Goal: Information Seeking & Learning: Learn about a topic

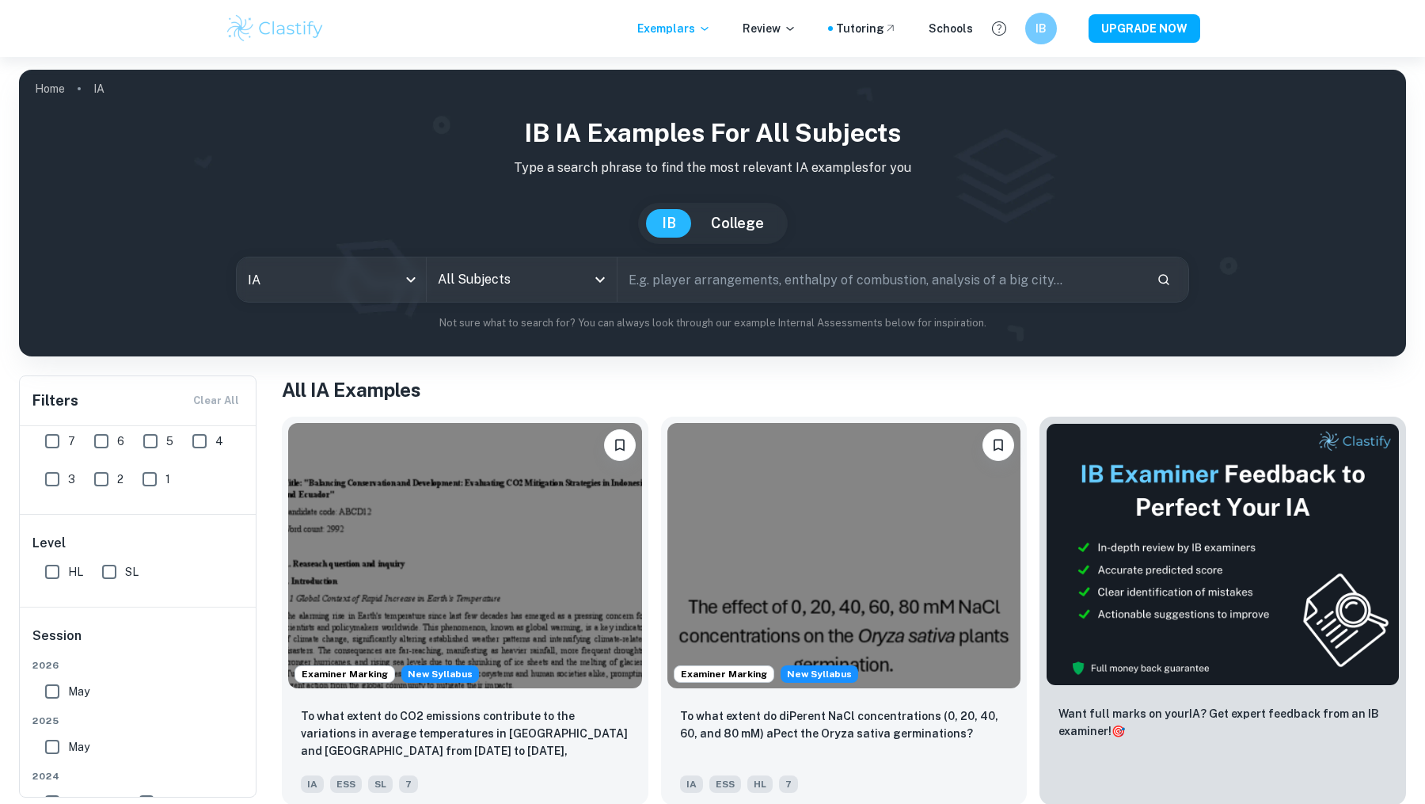
click at [648, 282] on input "text" at bounding box center [881, 279] width 527 height 44
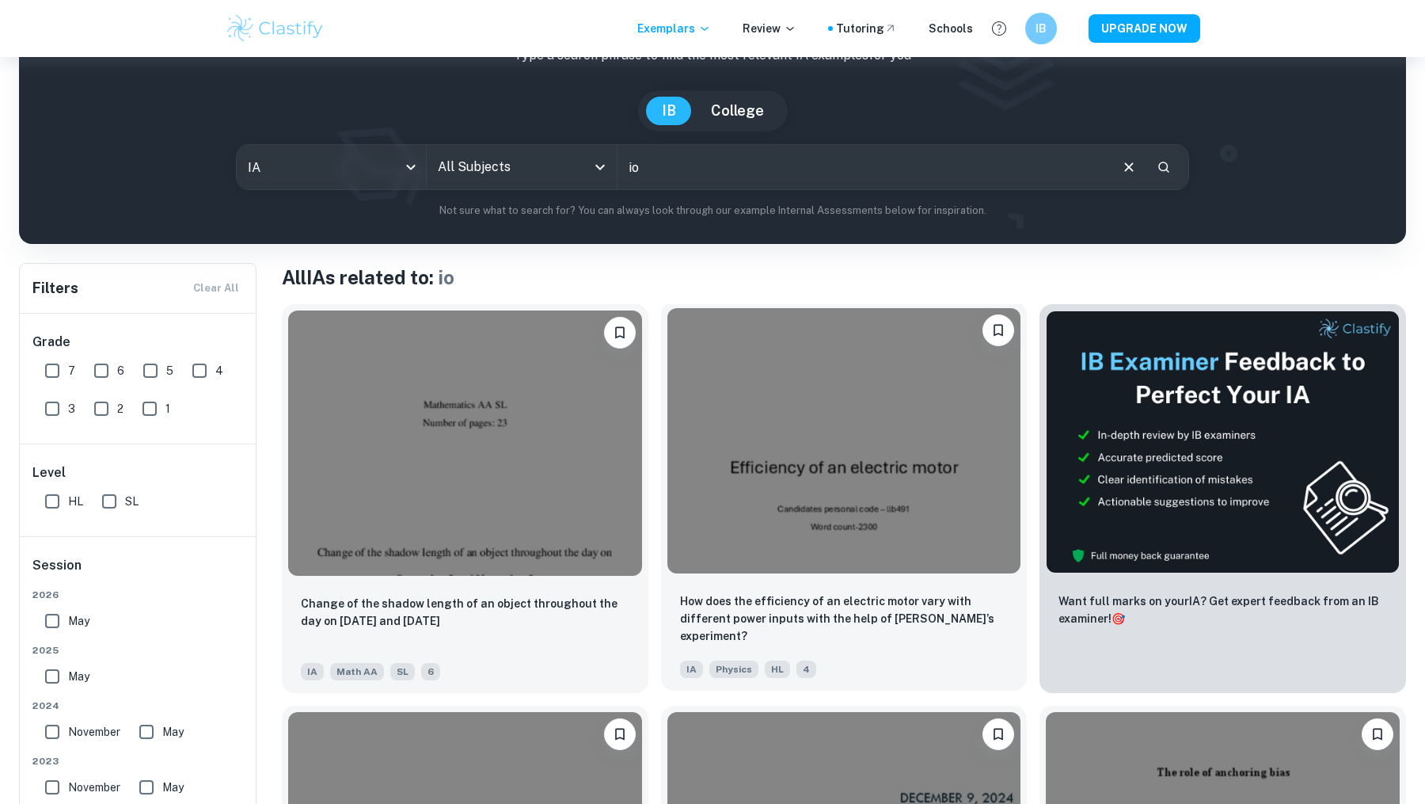
scroll to position [104, 0]
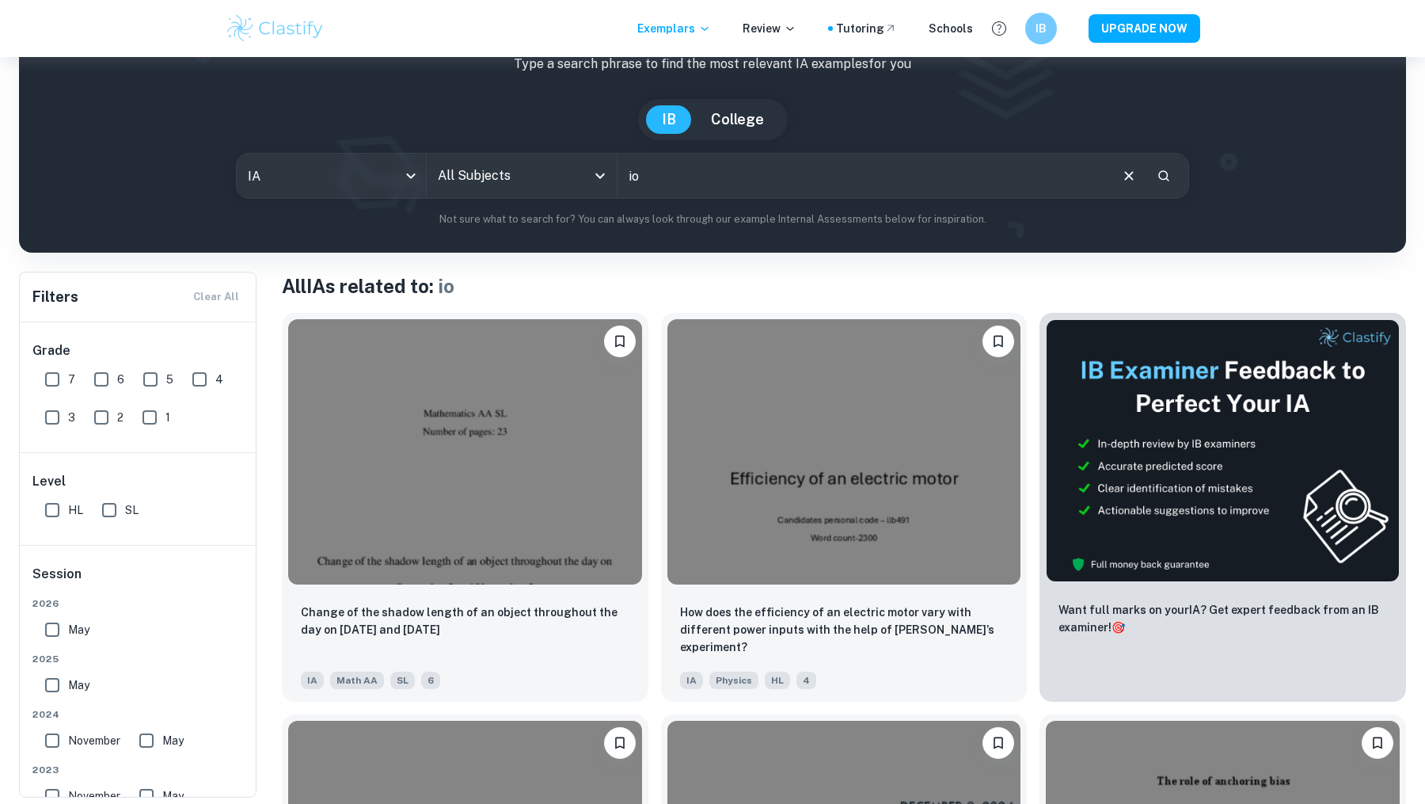
click at [660, 184] on input "io" at bounding box center [863, 176] width 490 height 44
type input "i"
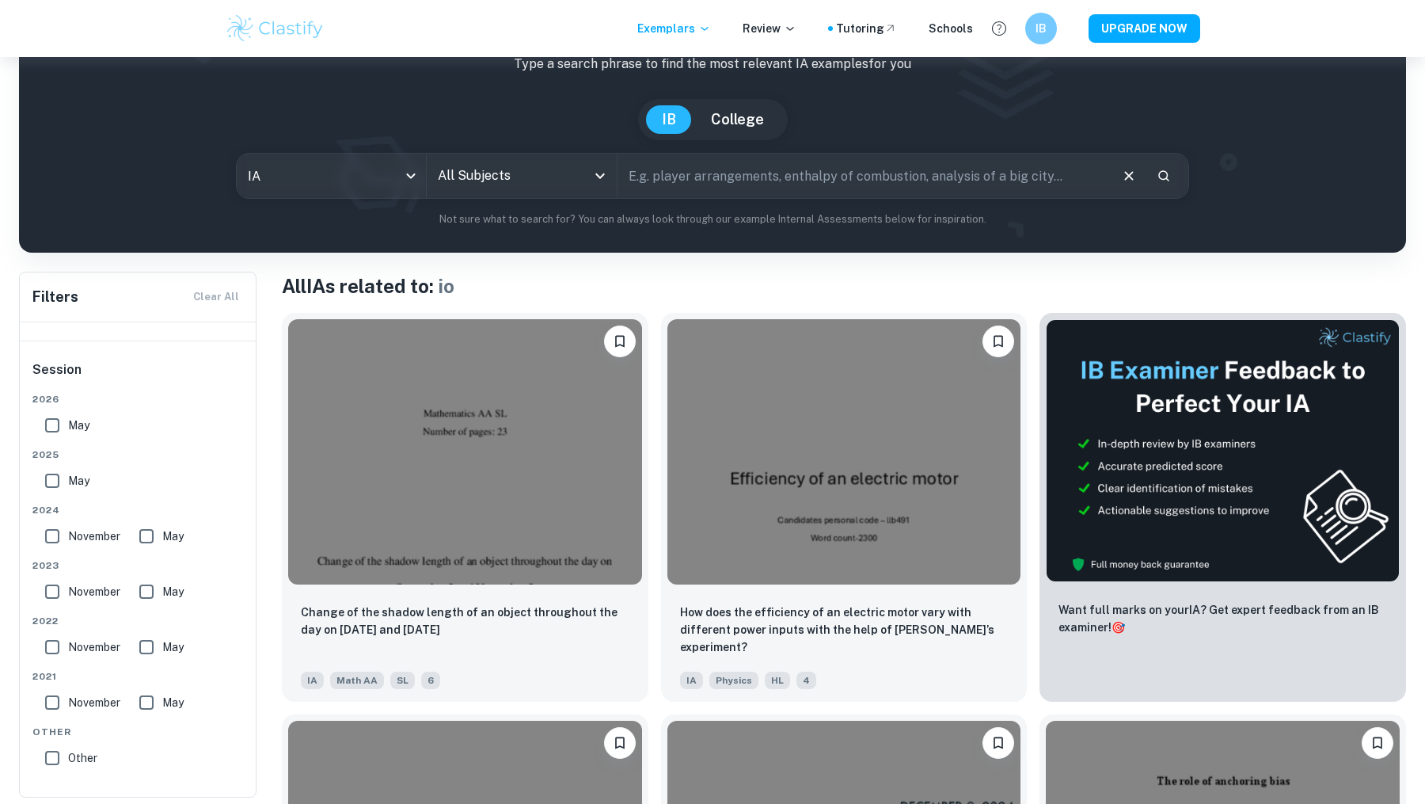
scroll to position [0, 0]
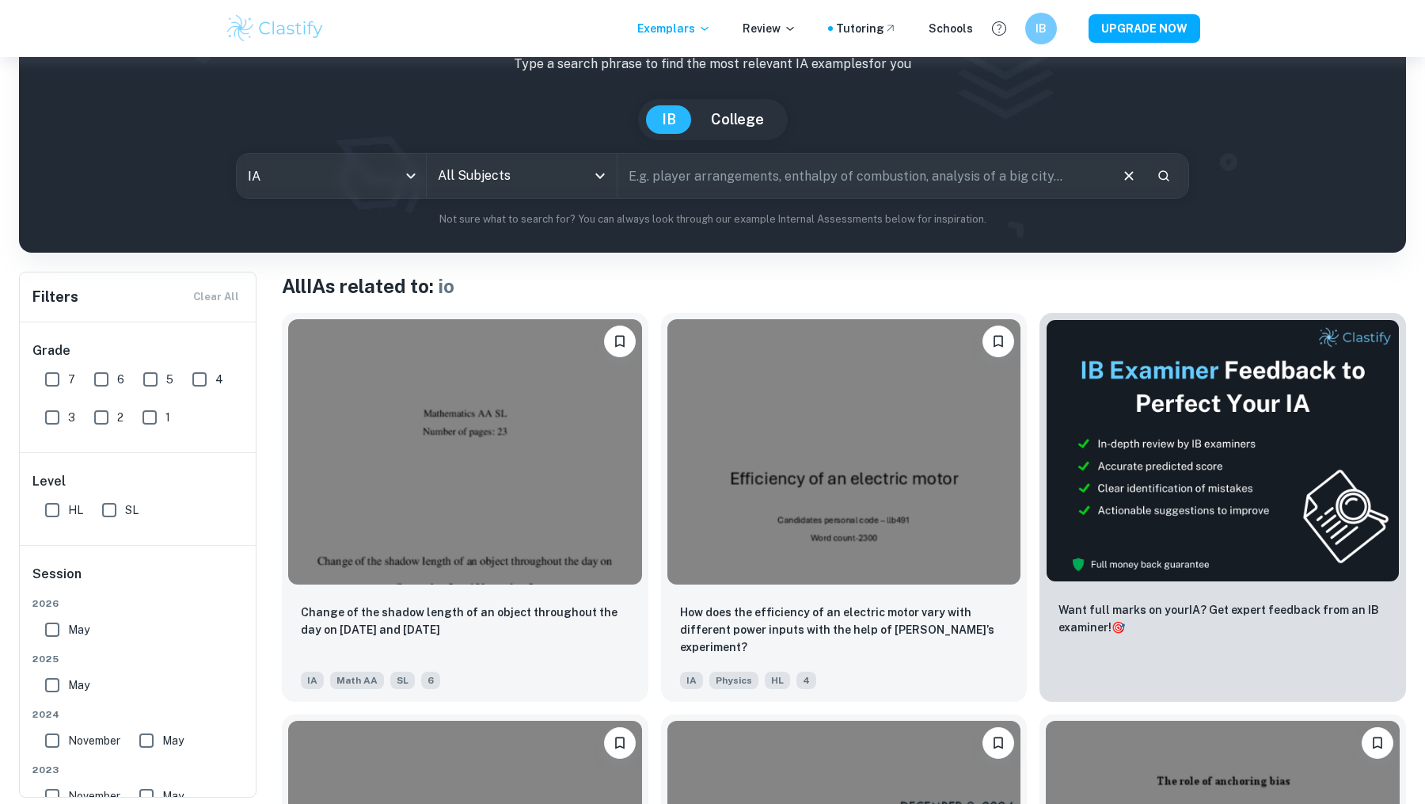
click at [533, 182] on input "All Subjects" at bounding box center [509, 176] width 151 height 30
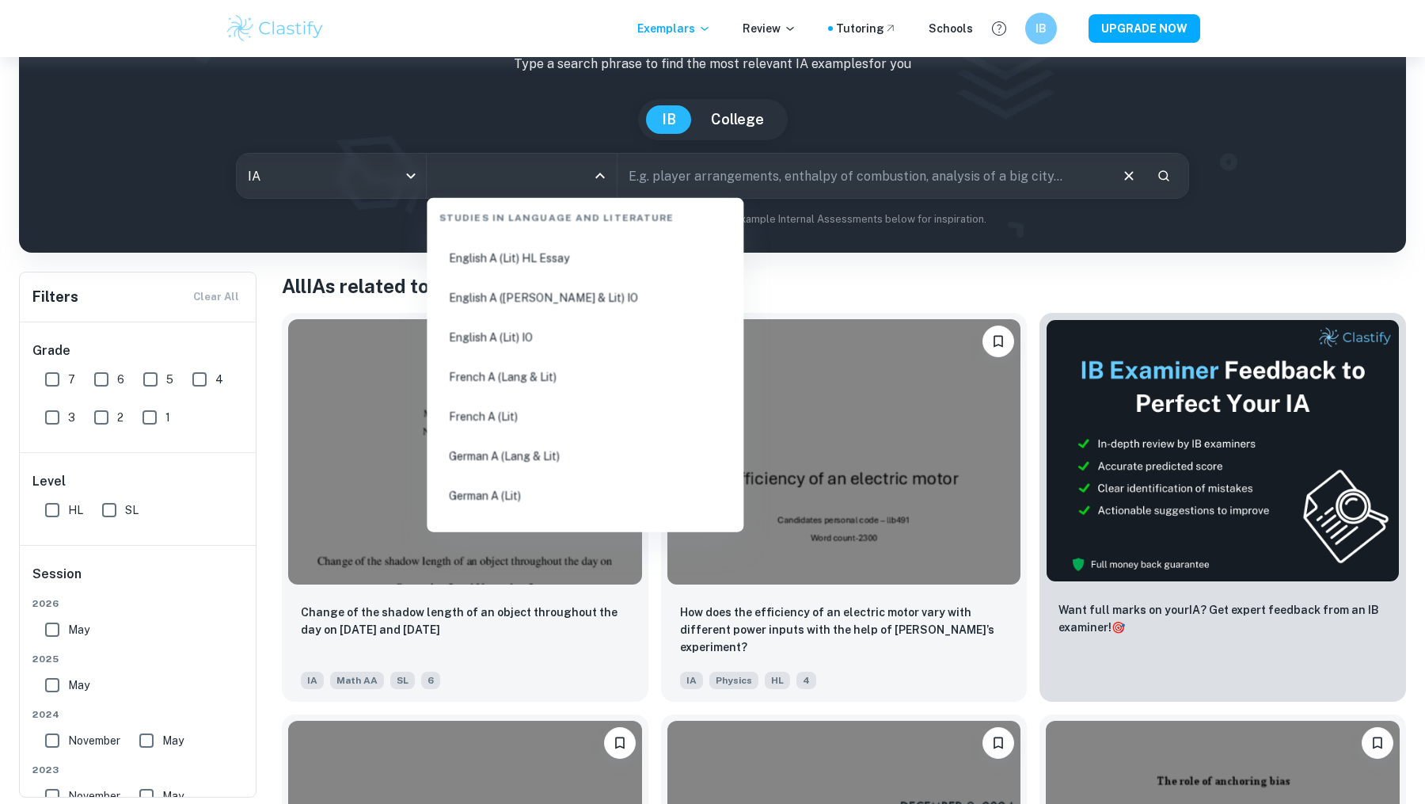
scroll to position [318, 0]
click at [527, 247] on li "English A ([PERSON_NAME] & Lit) IO" at bounding box center [585, 254] width 304 height 36
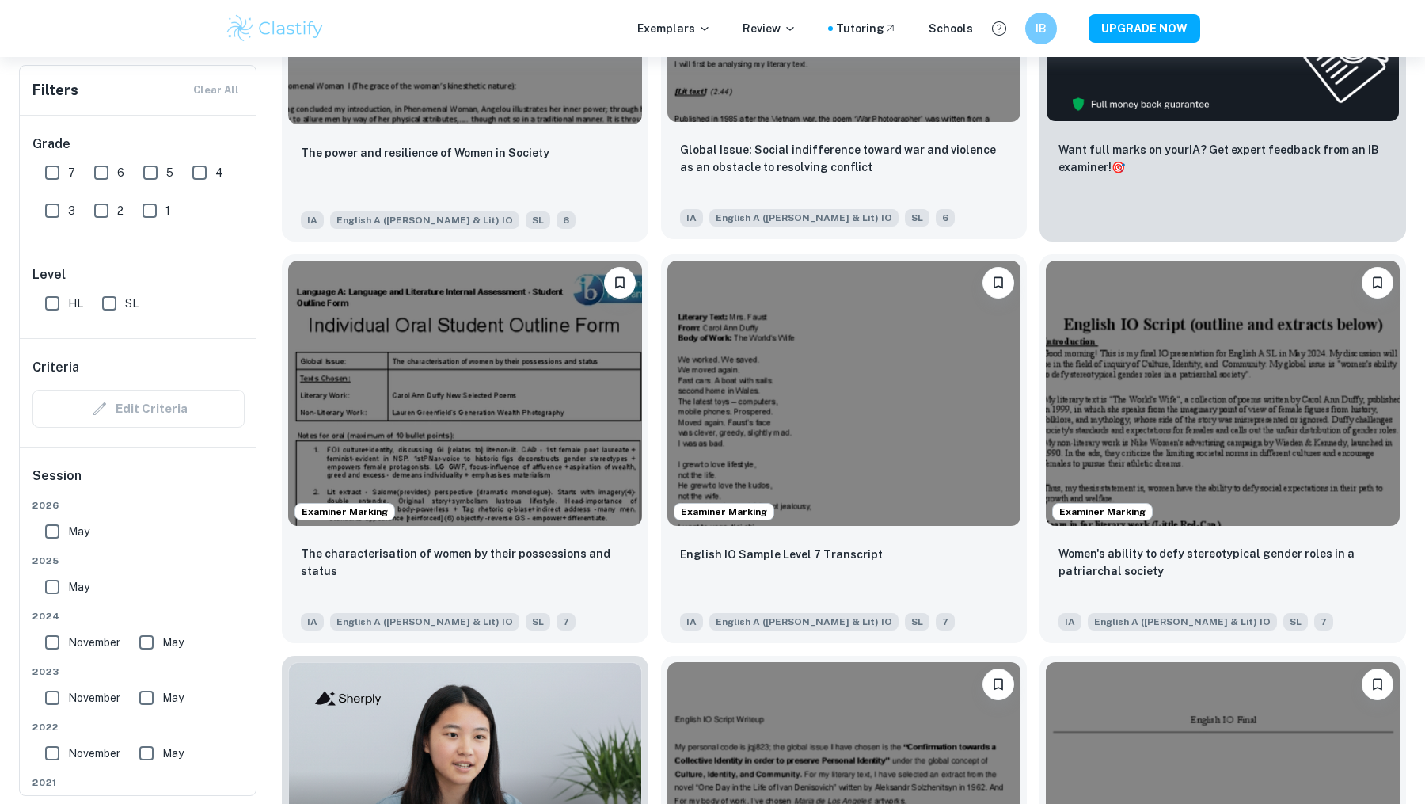
scroll to position [572, 0]
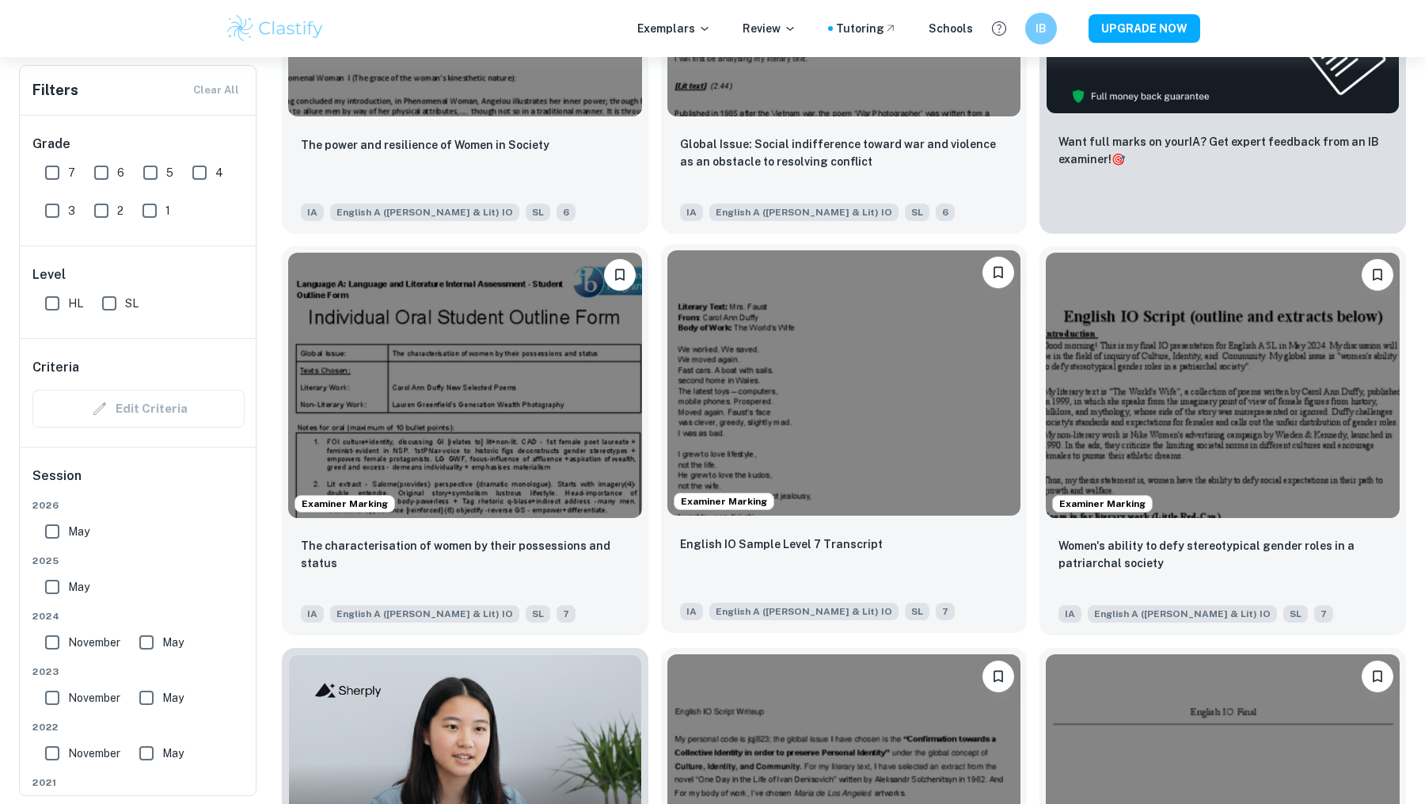
click at [755, 466] on img at bounding box center [844, 382] width 354 height 265
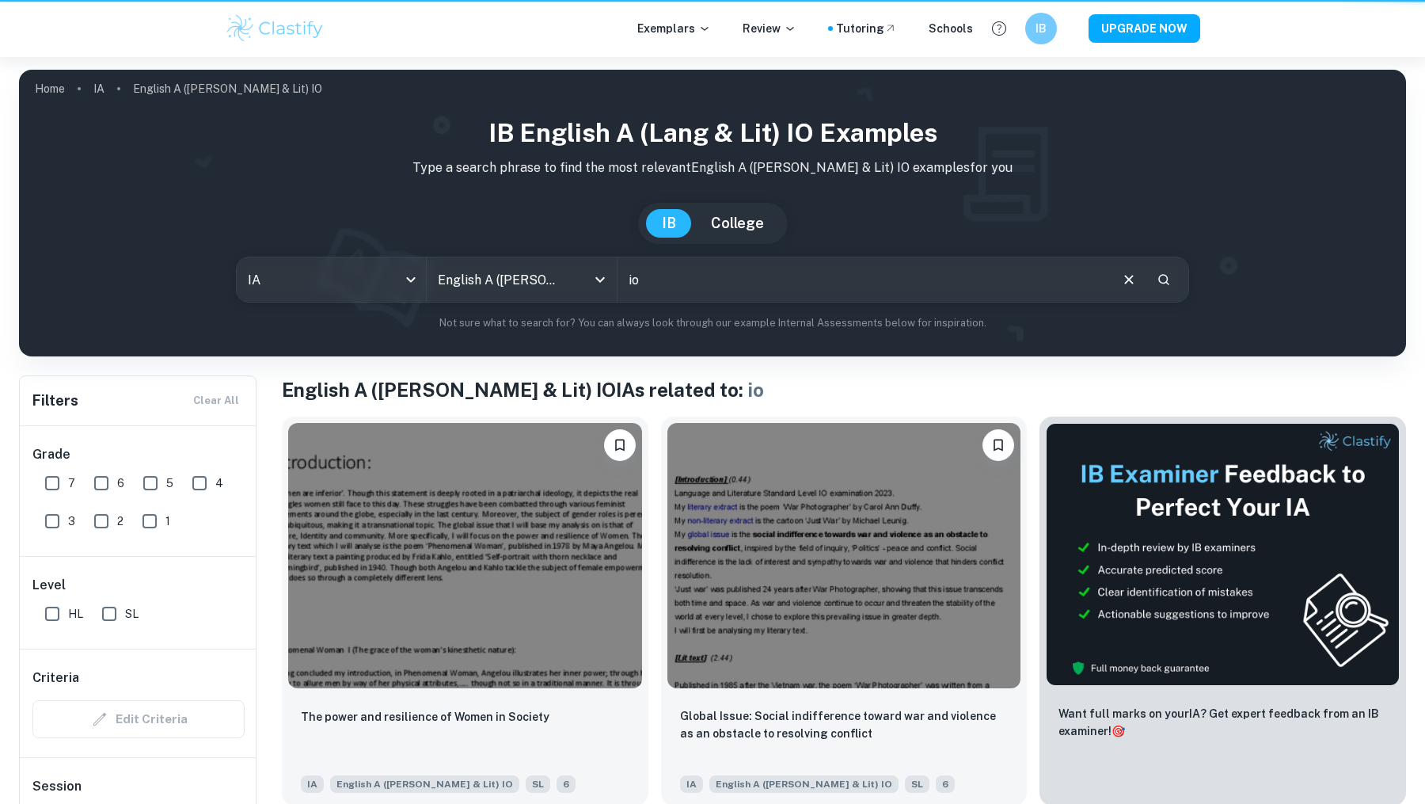
scroll to position [572, 0]
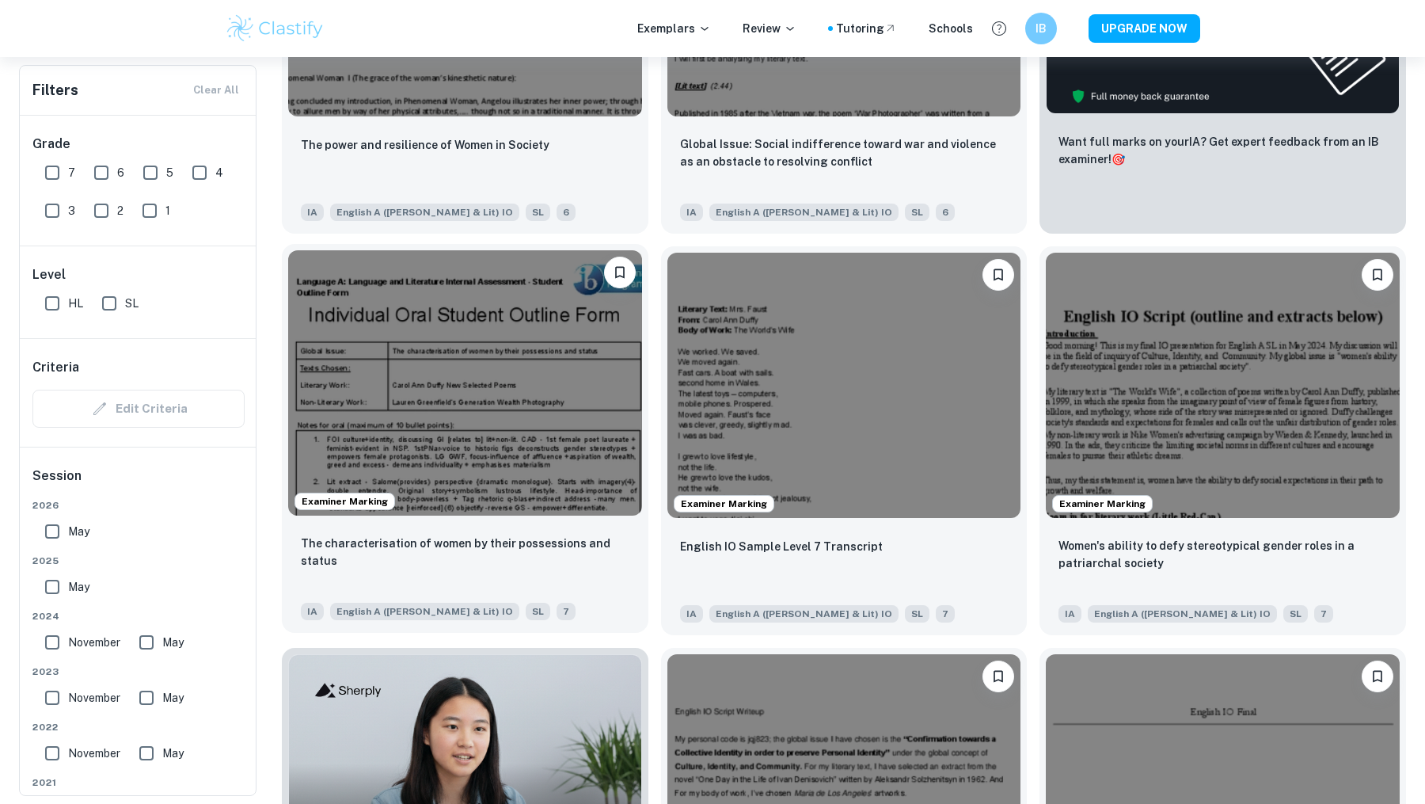
click at [417, 405] on img at bounding box center [465, 382] width 354 height 265
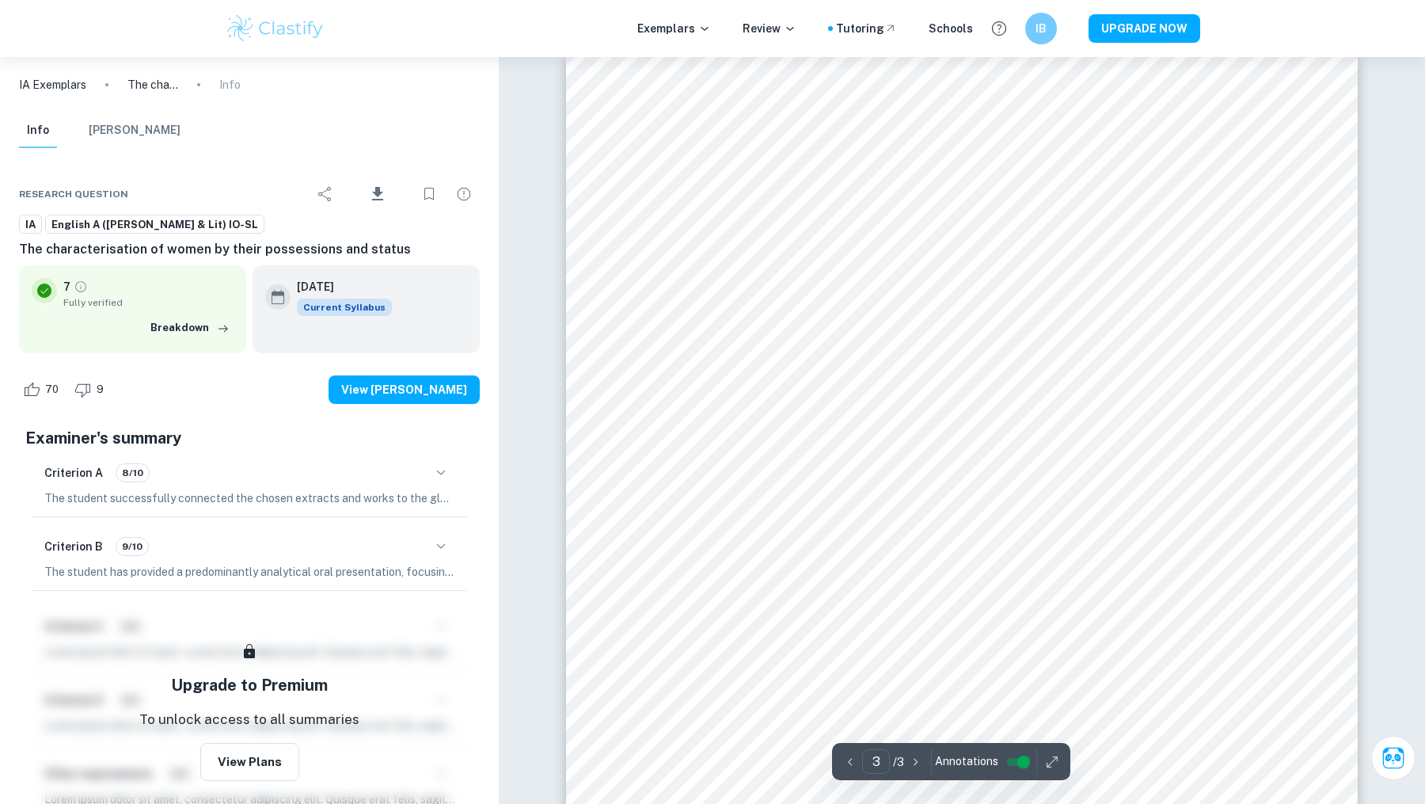
scroll to position [2587, 0]
type input "1"
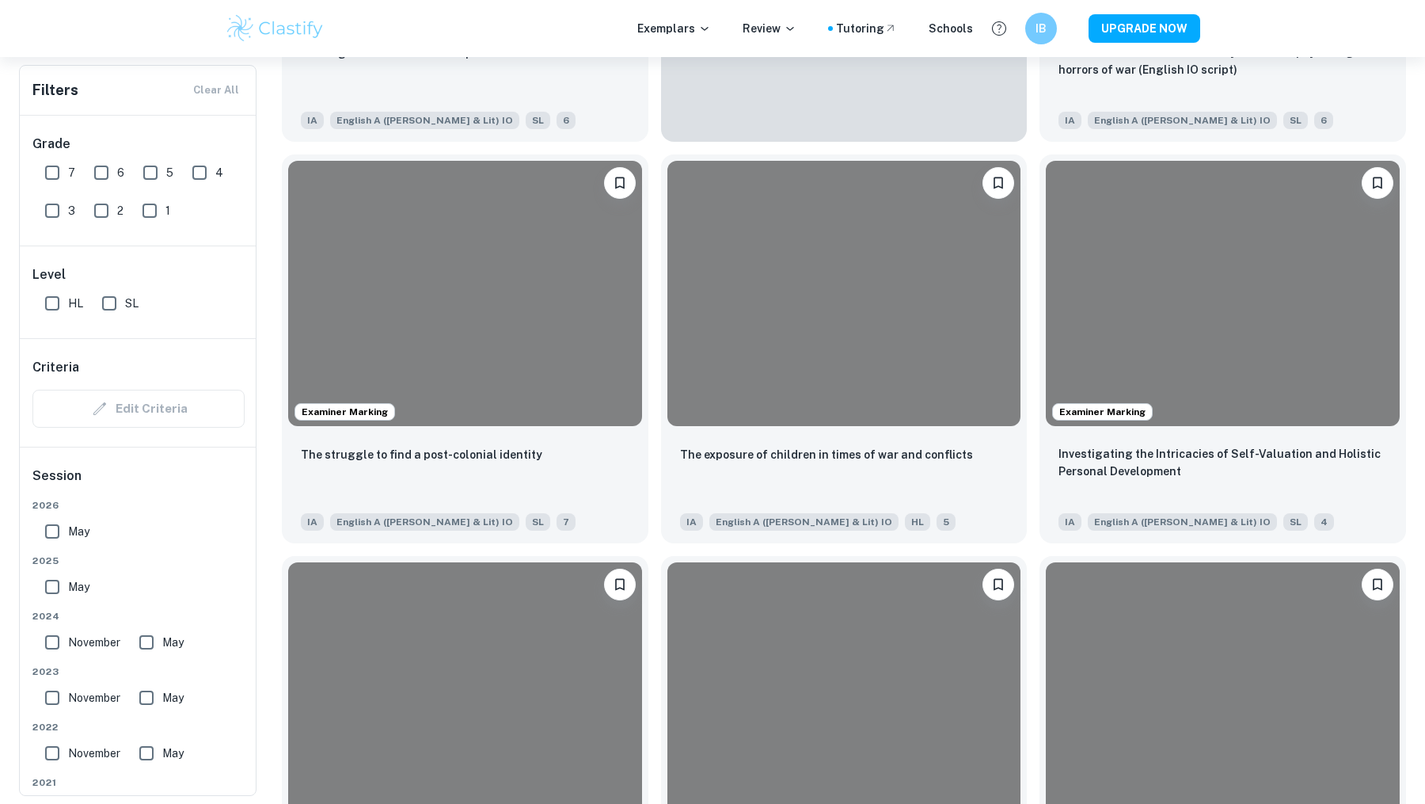
scroll to position [3717, 0]
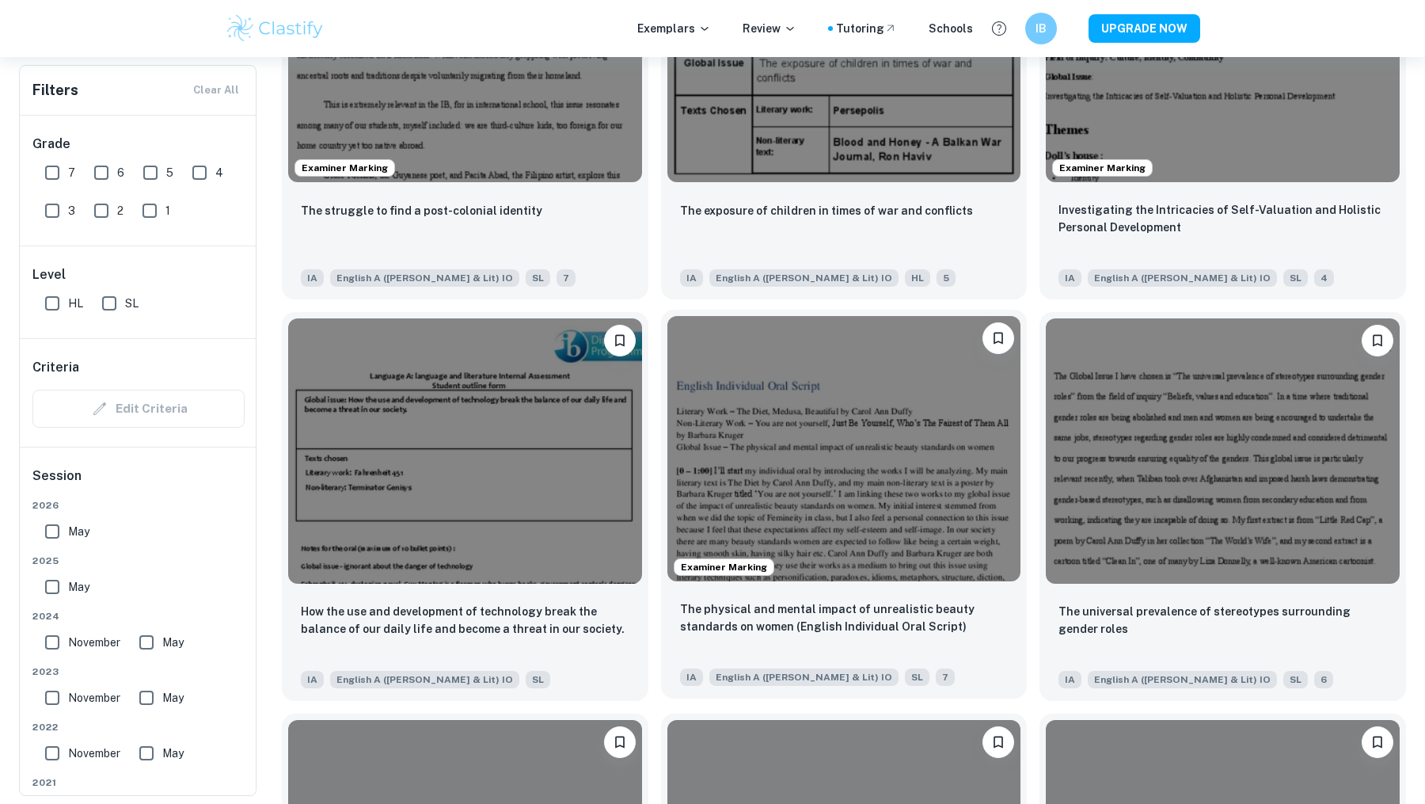
click at [881, 450] on img at bounding box center [844, 448] width 354 height 265
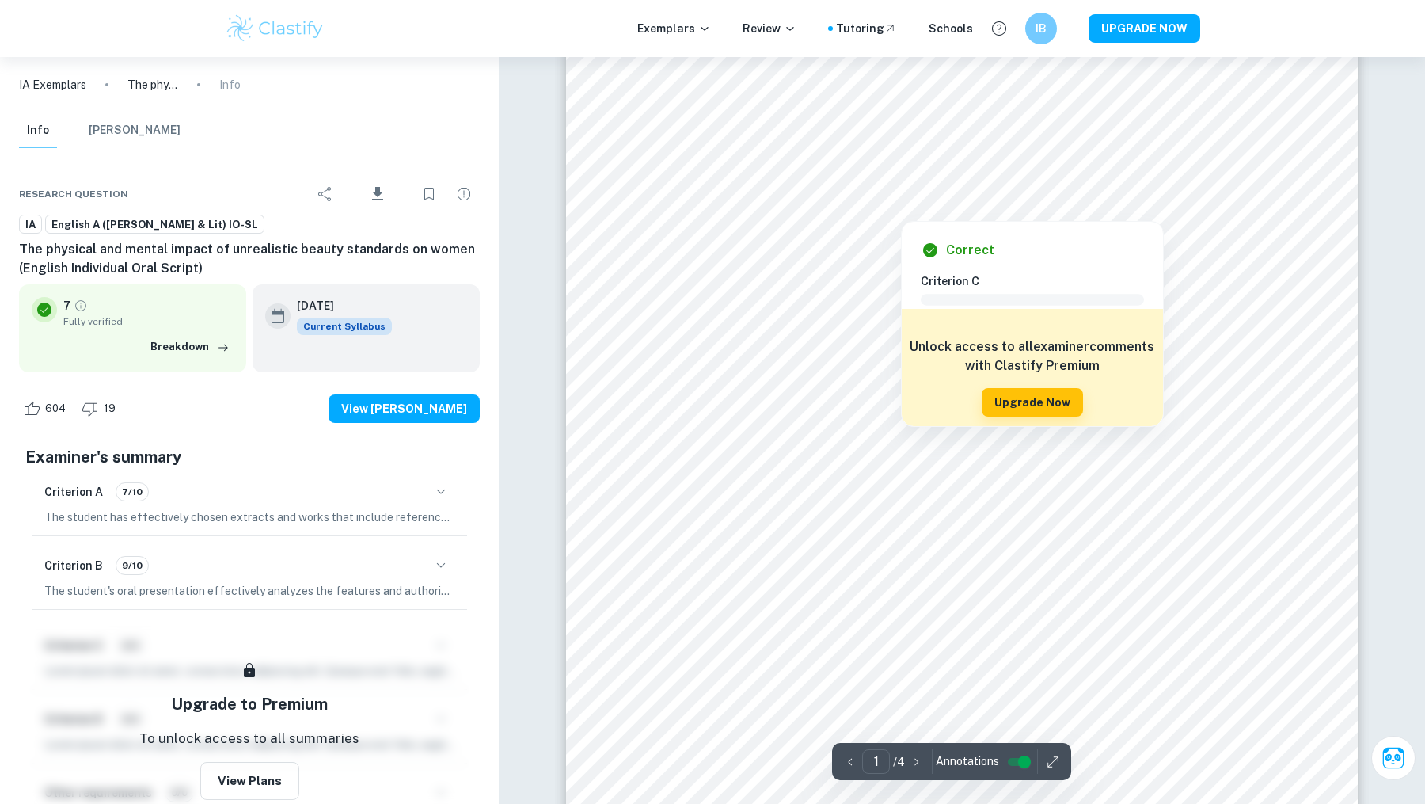
scroll to position [356, 0]
